Goal: Transaction & Acquisition: Purchase product/service

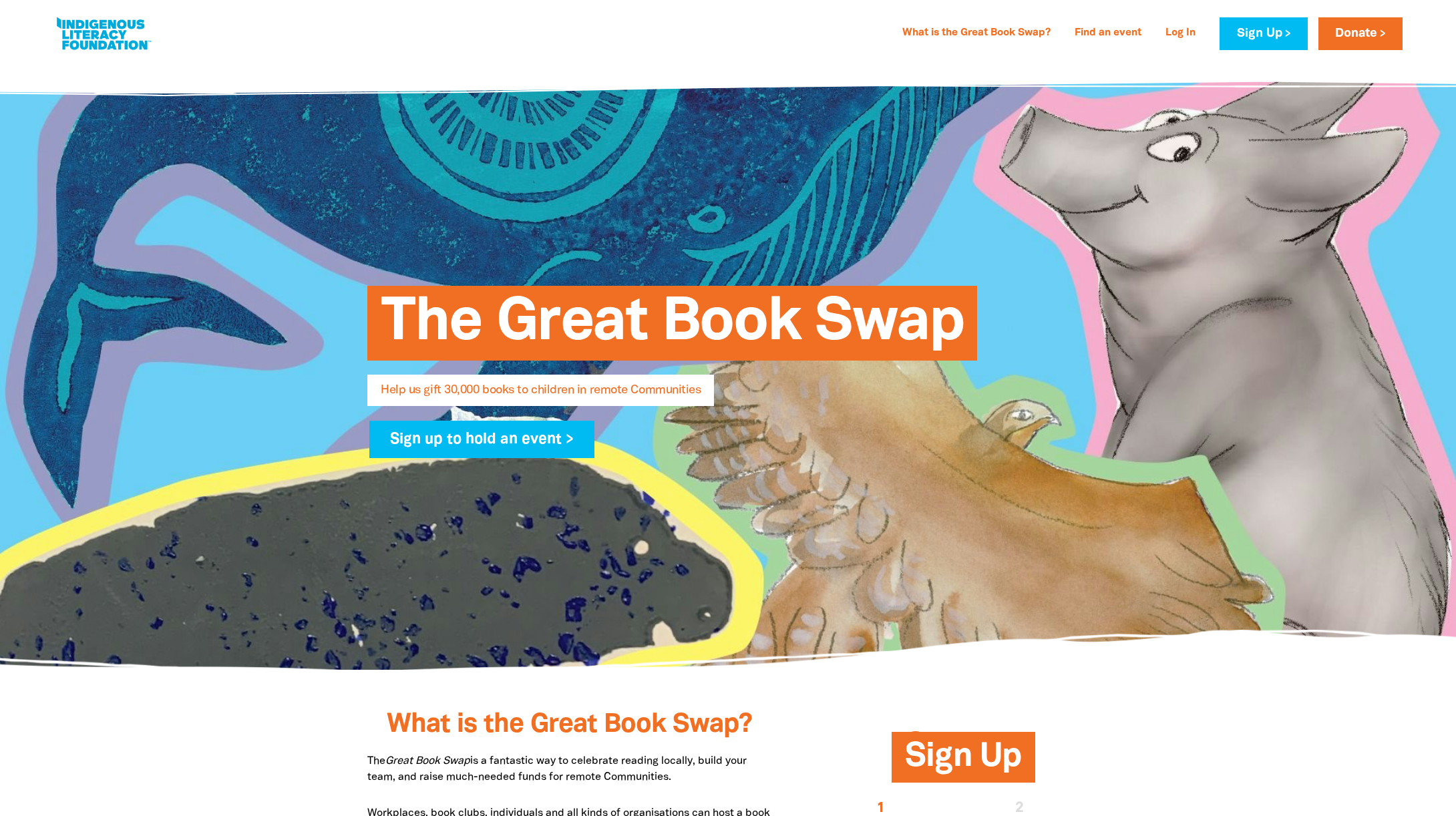
select select "AU"
type input "[PERSON_NAME]"
type input "[EMAIL_ADDRESS][DOMAIN_NAME]"
type input "[PHONE_NUMBER]"
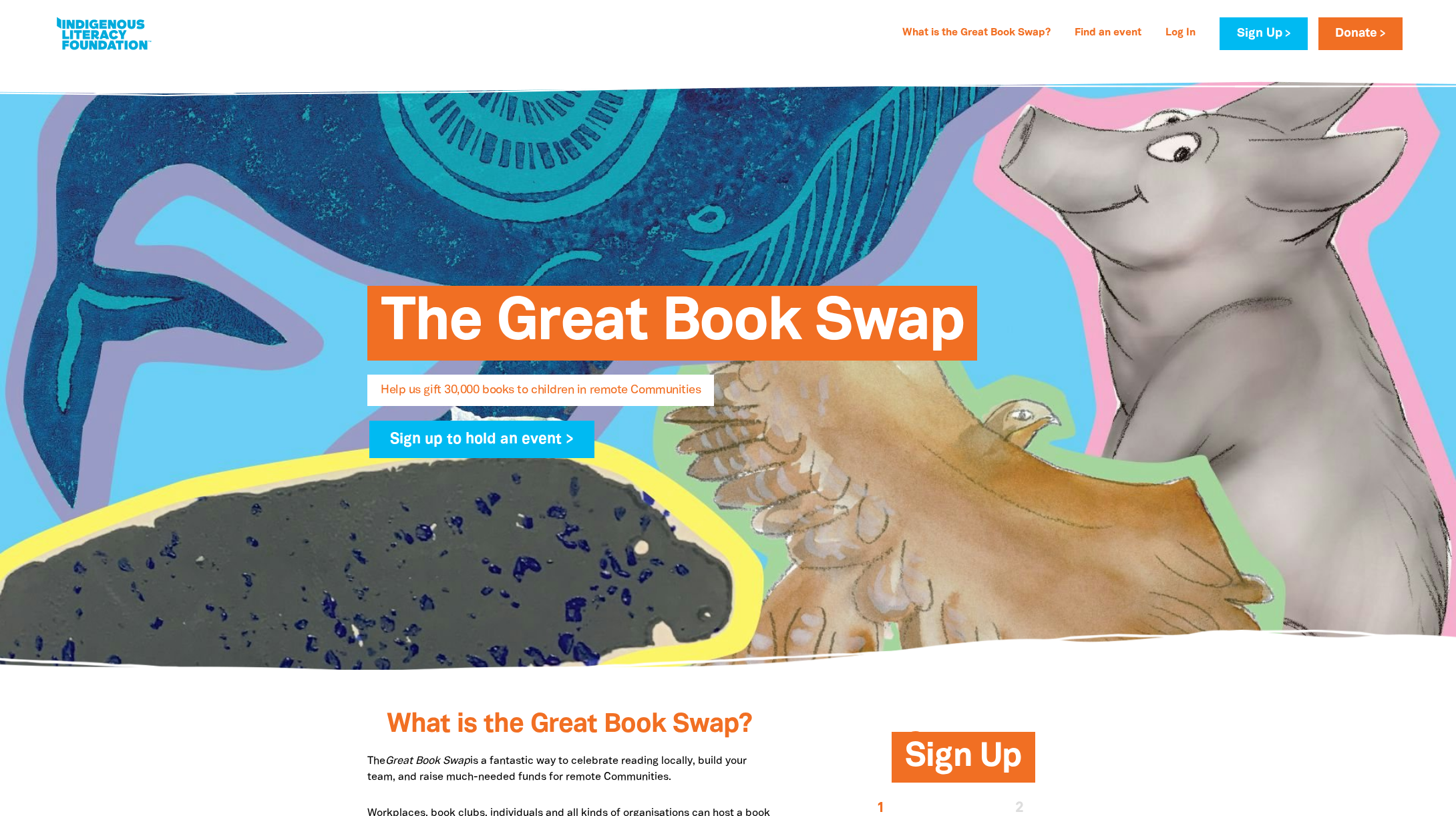
type input "[STREET_ADDRESS][PERSON_NAME]"
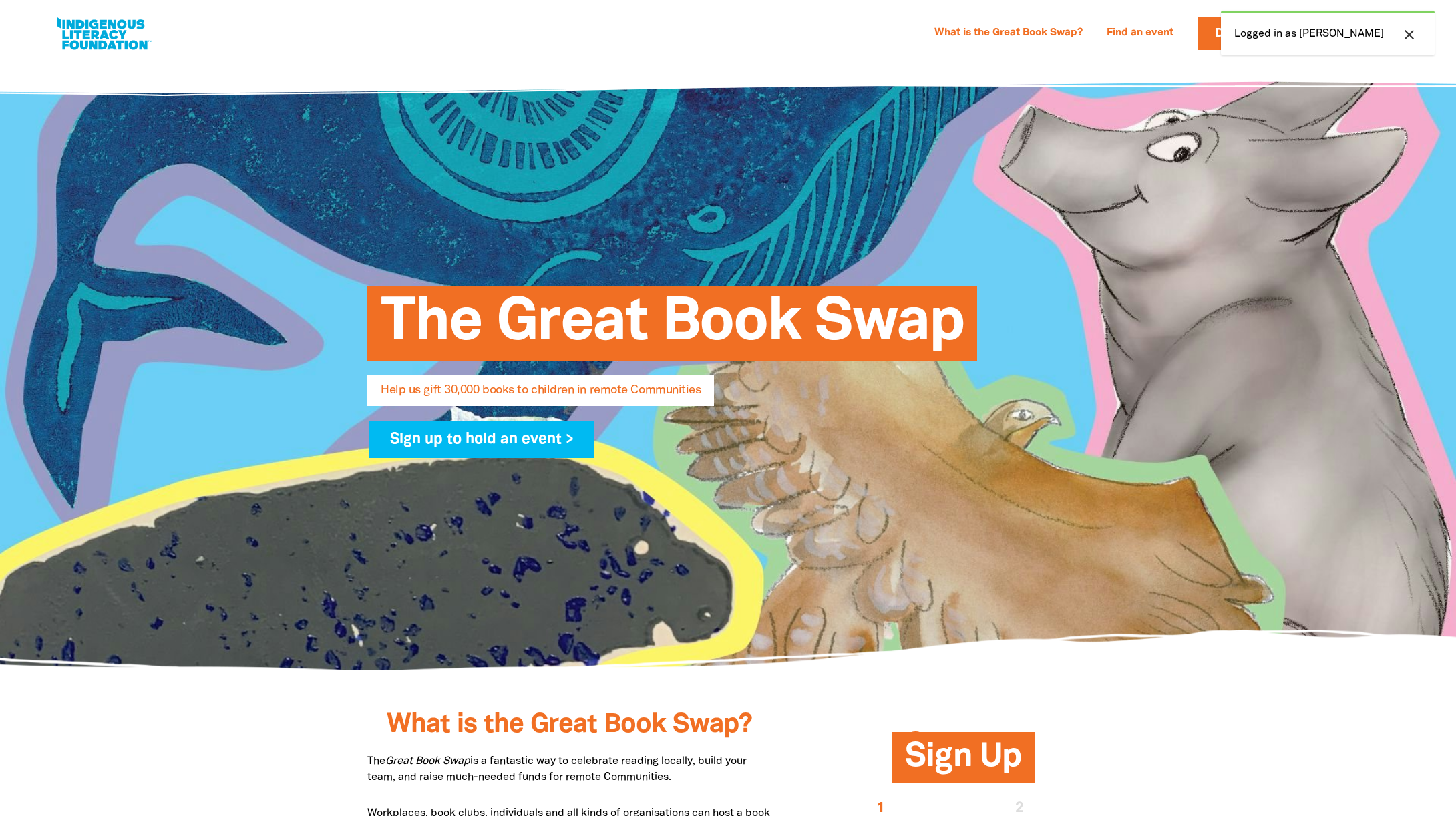
click at [1405, 36] on icon "close" at bounding box center [1408, 35] width 16 height 16
click at [1182, 31] on link "Find an event" at bounding box center [1140, 34] width 83 height 22
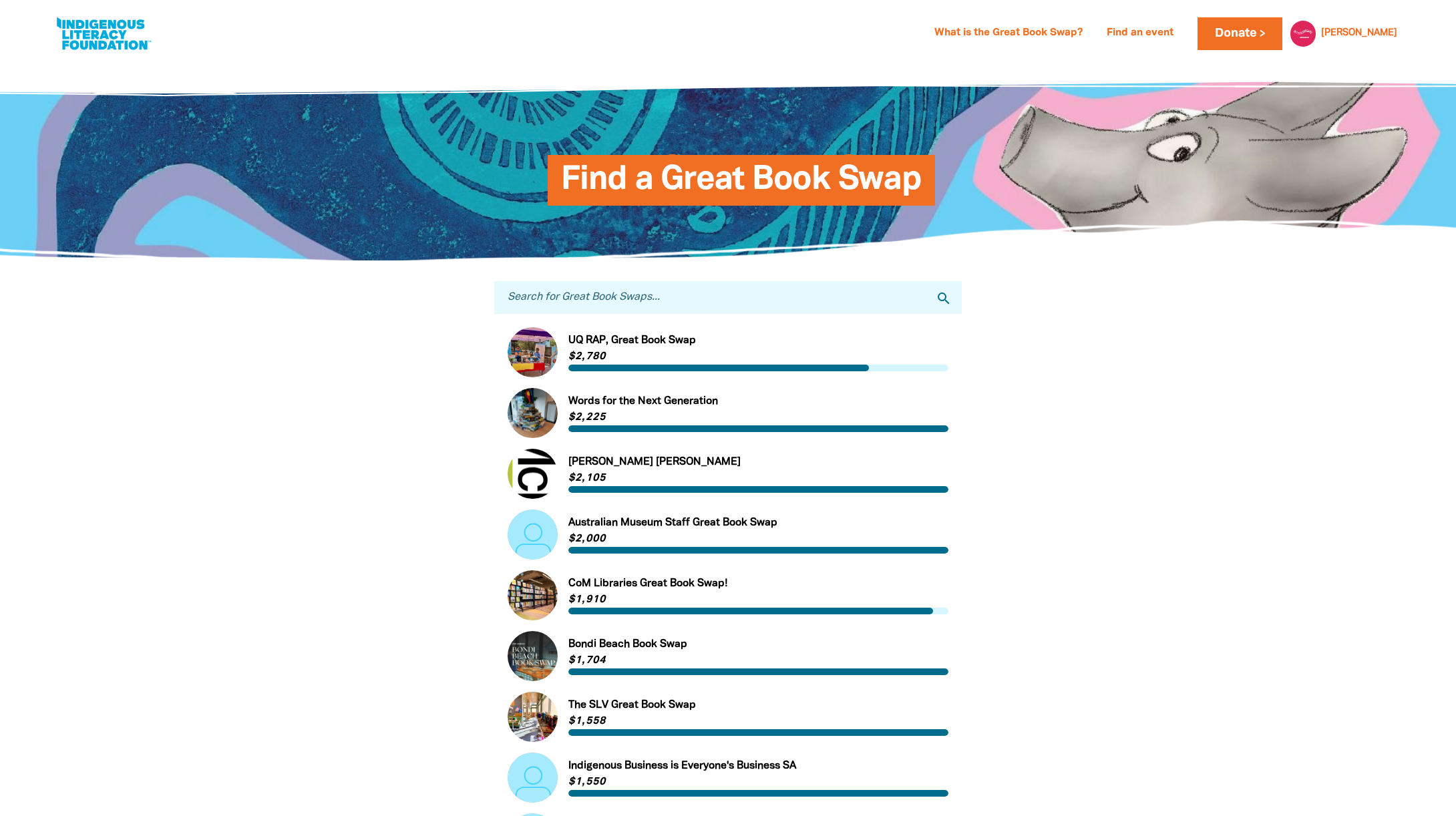
click at [722, 292] on input "Search for Great Book Swaps..." at bounding box center [728, 297] width 468 height 33
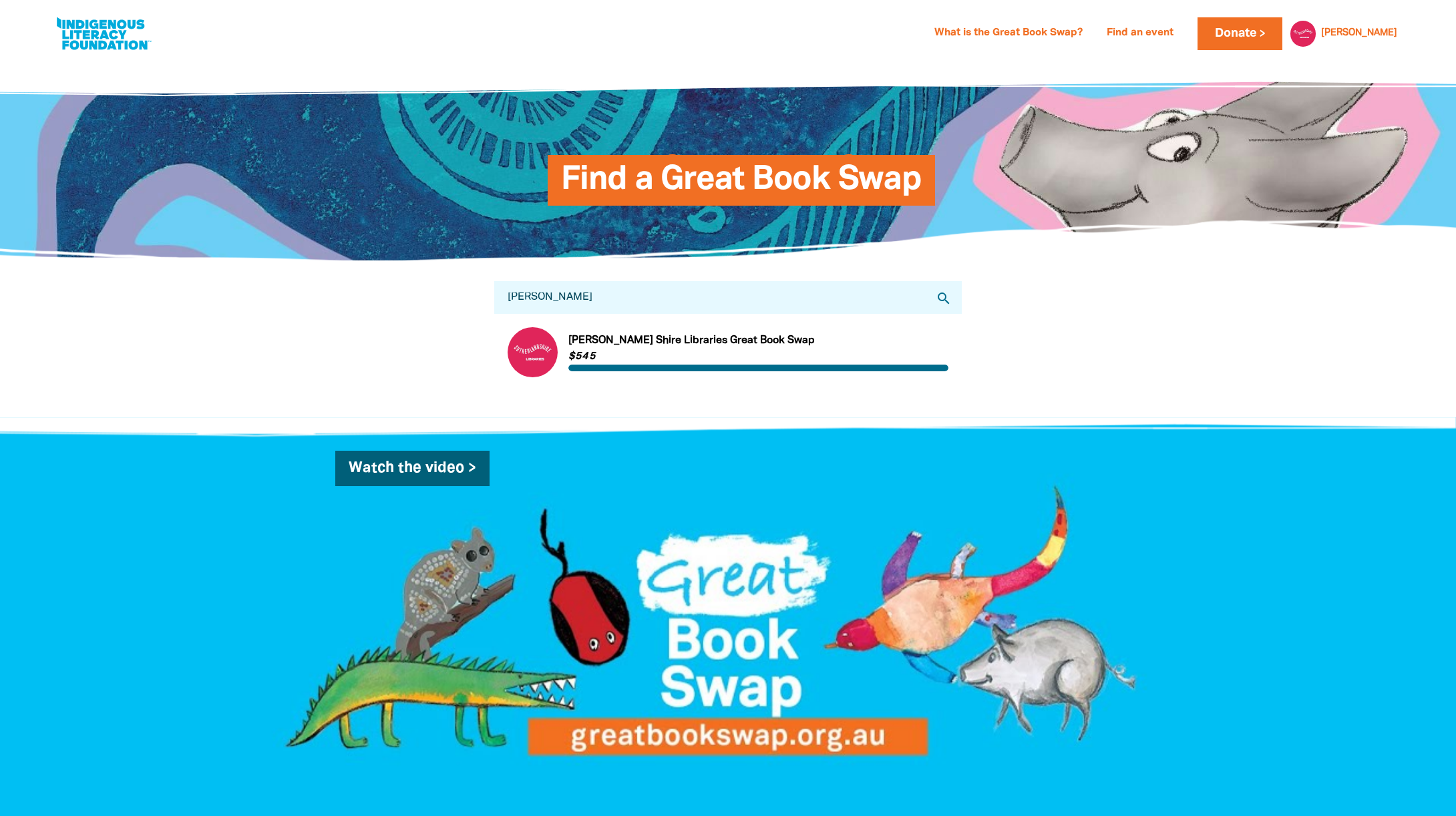
type input "[PERSON_NAME]"
click at [659, 341] on link "Link to [PERSON_NAME] Shire Libraries Great Book Swap" at bounding box center [727, 352] width 441 height 51
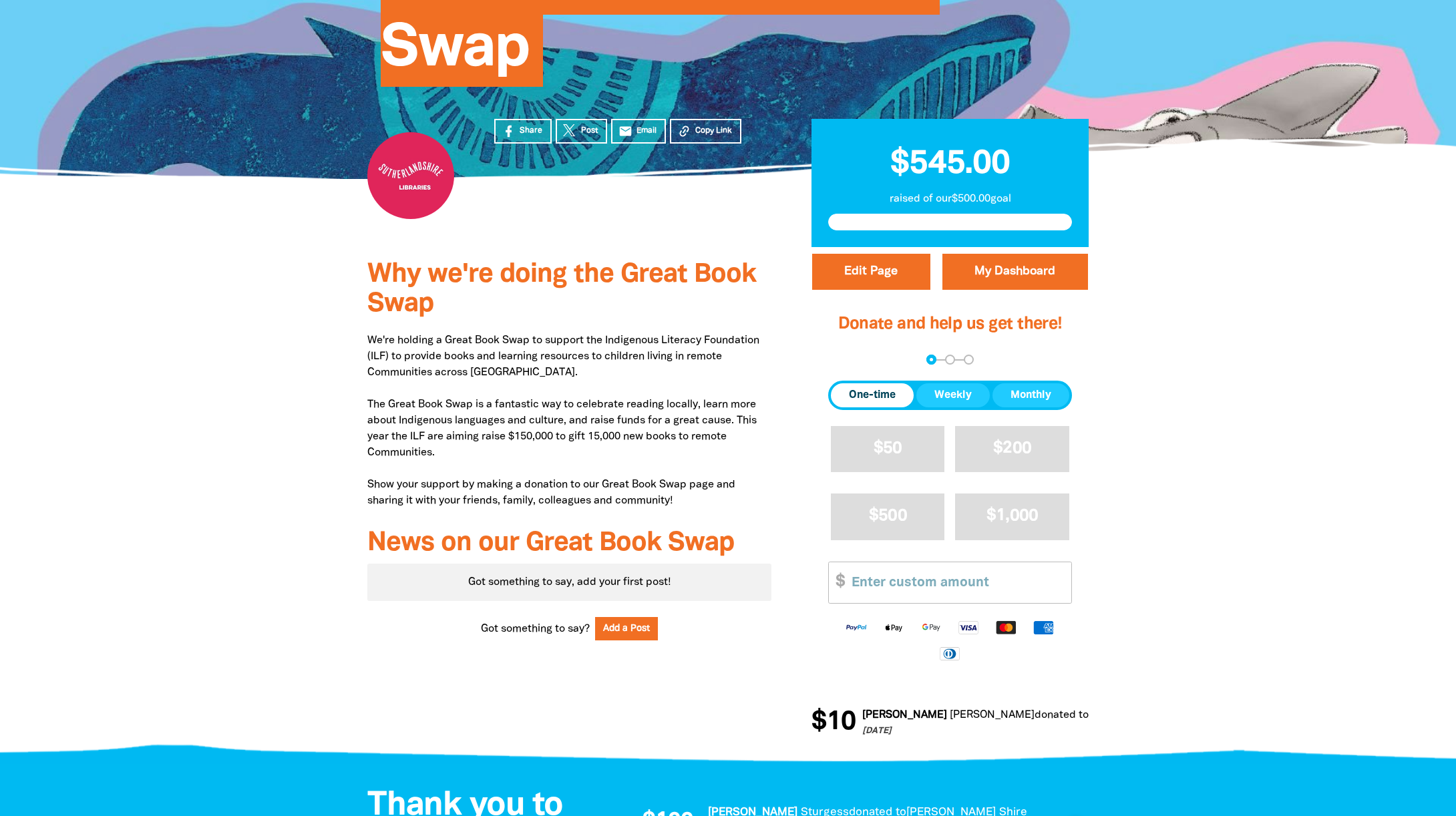
scroll to position [334, 0]
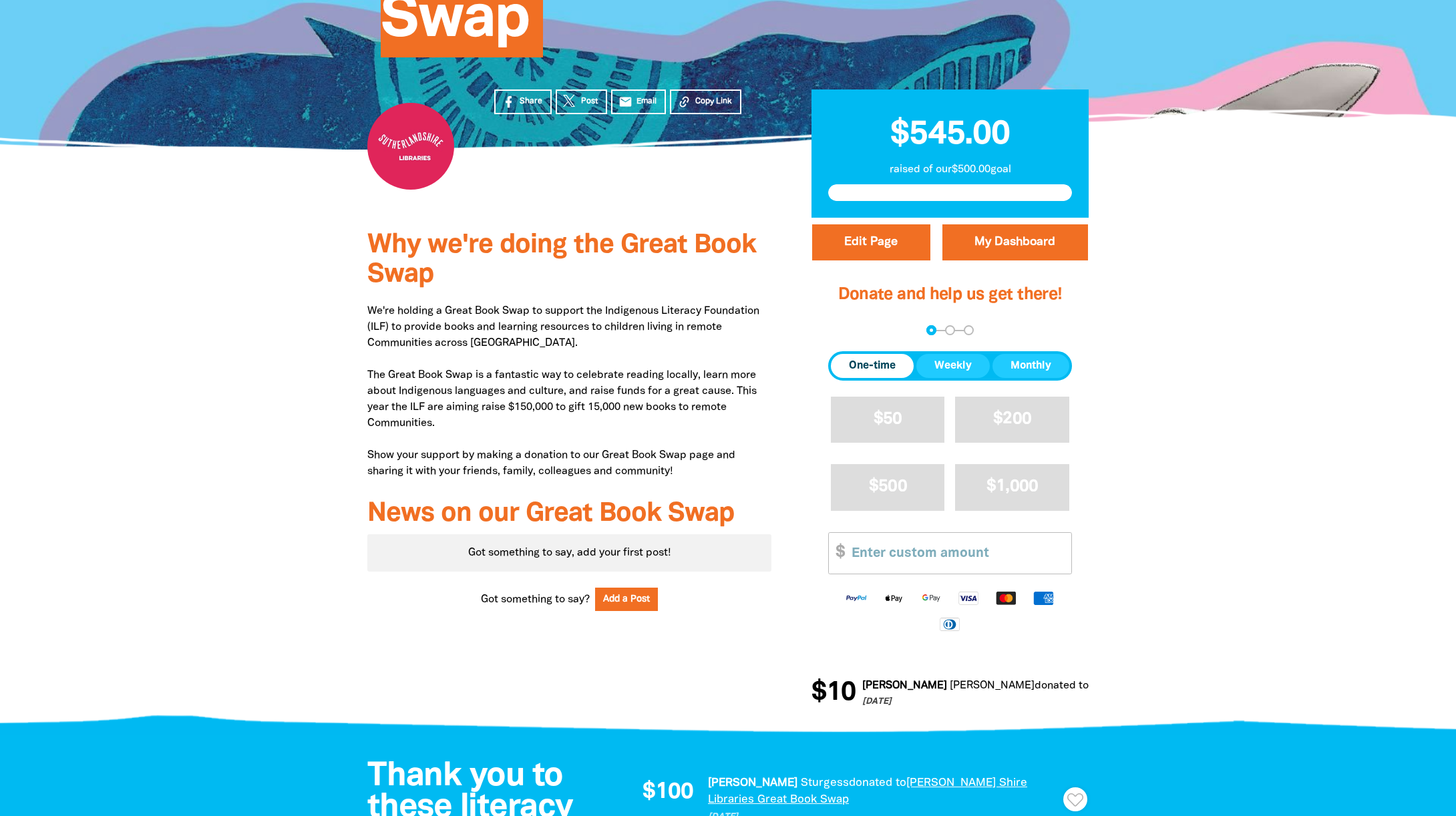
click at [890, 357] on span "One-time" at bounding box center [872, 365] width 47 height 16
click at [905, 533] on input "Other Amount" at bounding box center [956, 553] width 229 height 41
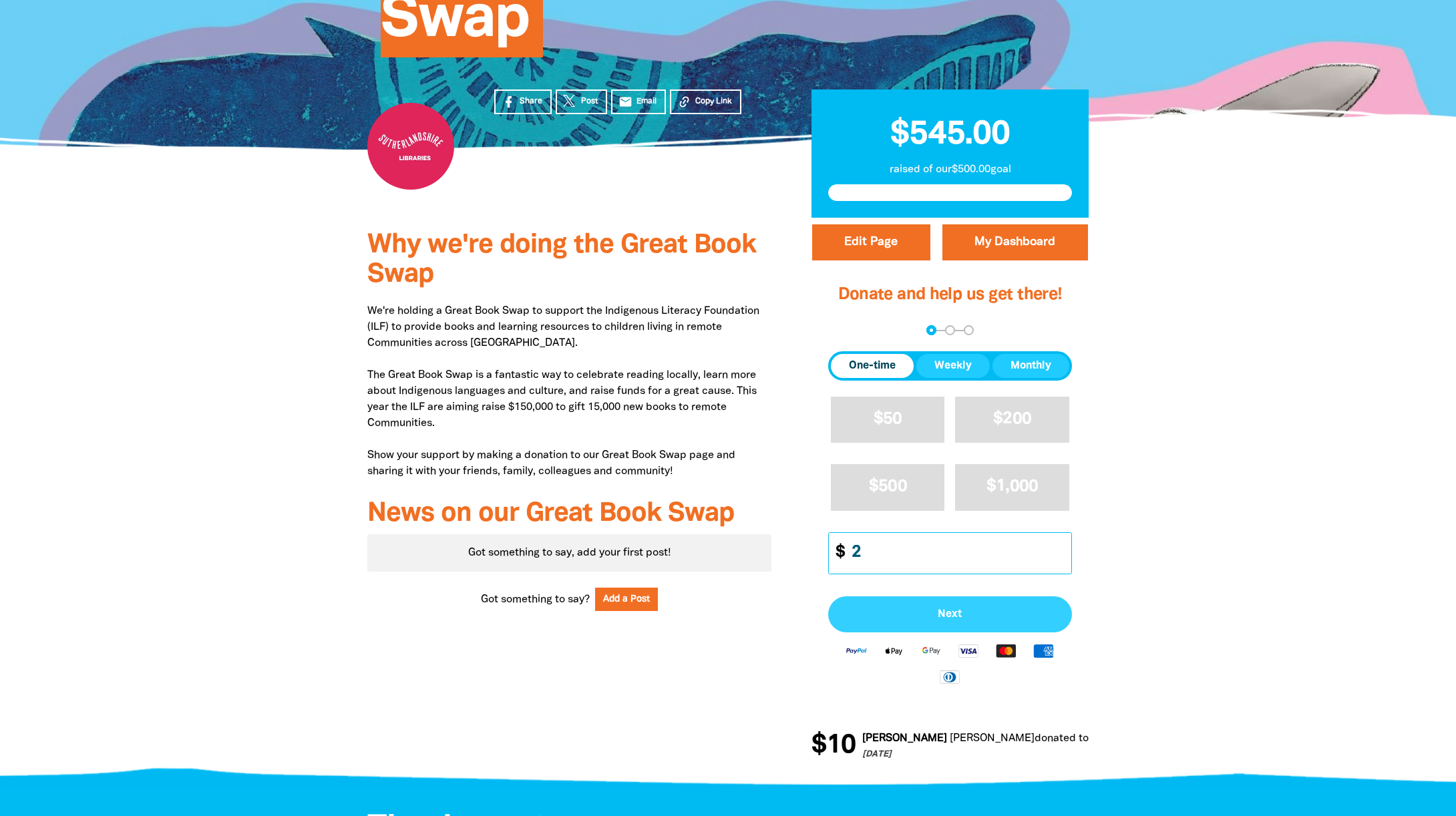
type input "2"
click at [983, 596] on button "Next" at bounding box center [950, 614] width 244 height 36
select select "AU"
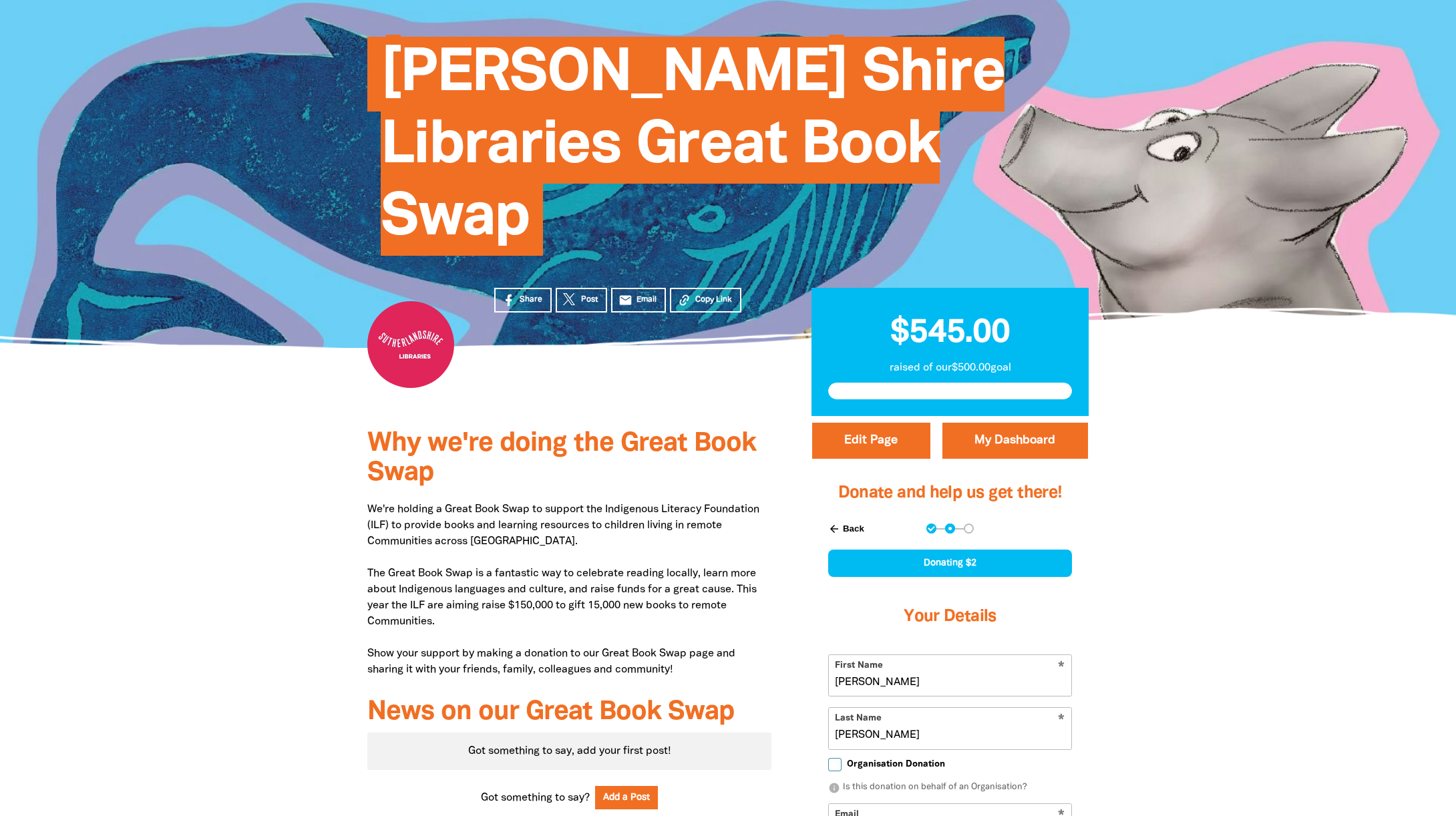
scroll to position [134, 0]
